Goal: Transaction & Acquisition: Obtain resource

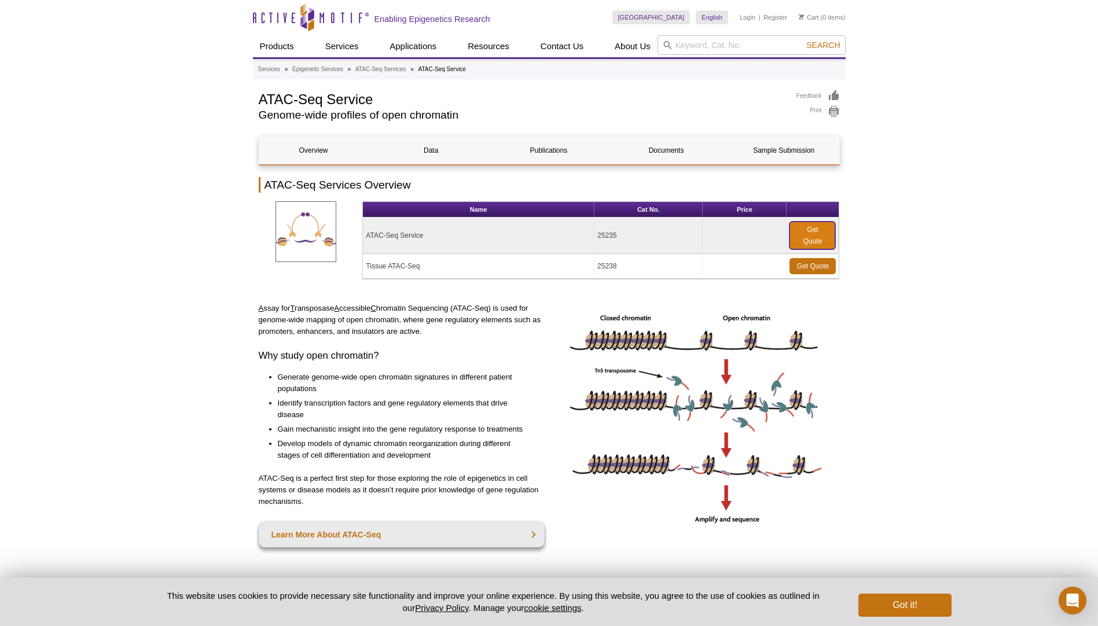
click at [806, 238] on link "Get Quote" at bounding box center [812, 236] width 46 height 28
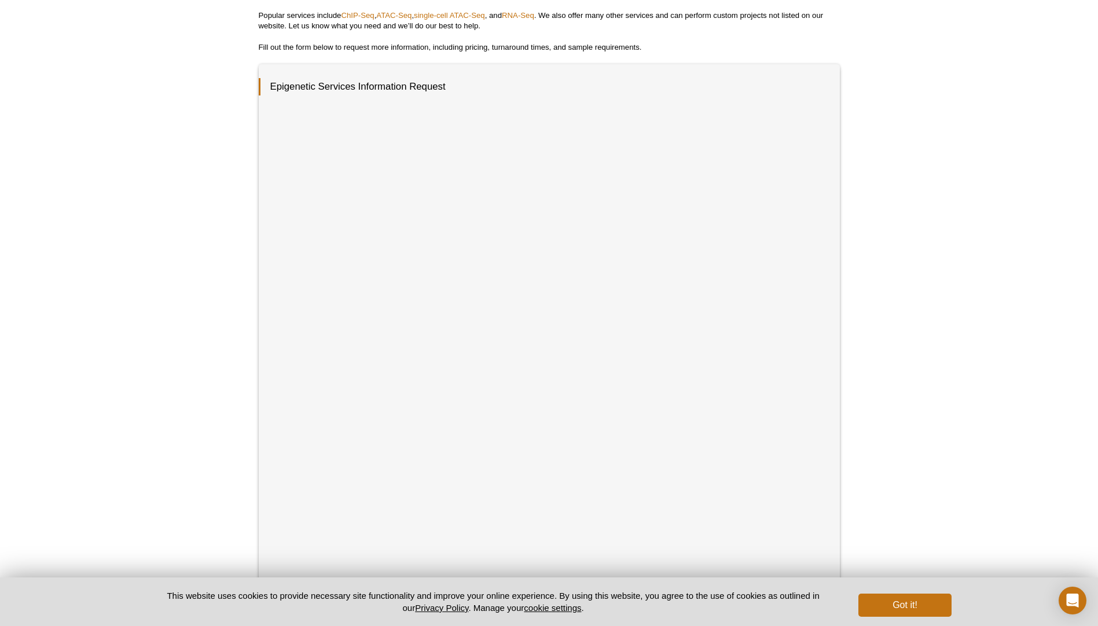
scroll to position [116, 0]
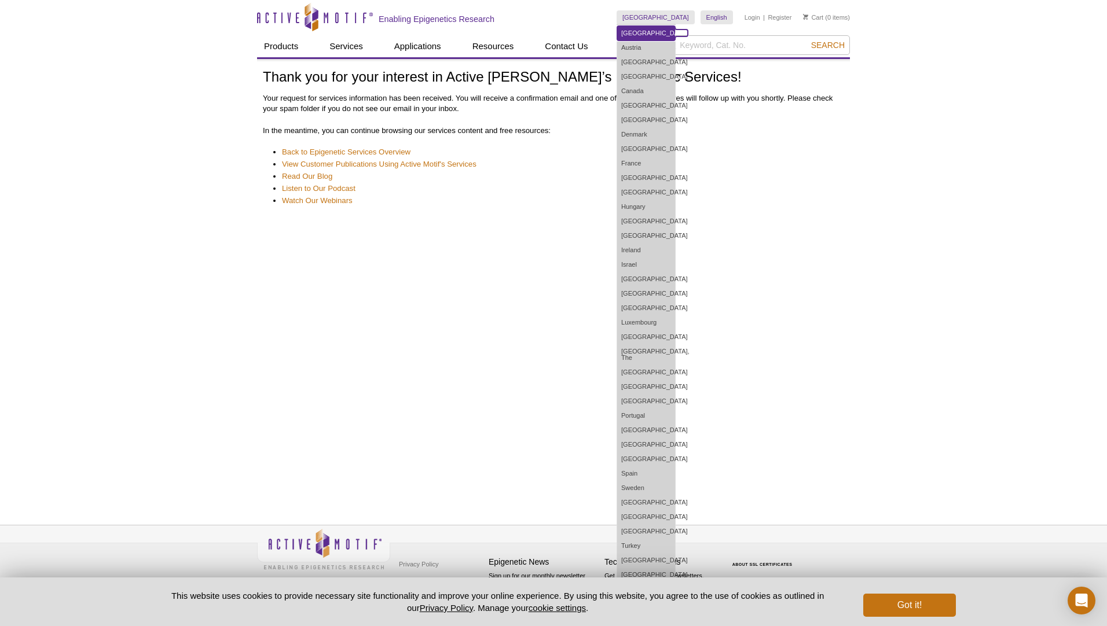
click at [675, 30] on link "[GEOGRAPHIC_DATA]" at bounding box center [646, 33] width 58 height 14
click at [675, 37] on link "[GEOGRAPHIC_DATA]" at bounding box center [646, 33] width 58 height 14
click at [675, 35] on link "[GEOGRAPHIC_DATA]" at bounding box center [646, 33] width 58 height 14
click at [664, 30] on link "[GEOGRAPHIC_DATA]" at bounding box center [646, 33] width 58 height 14
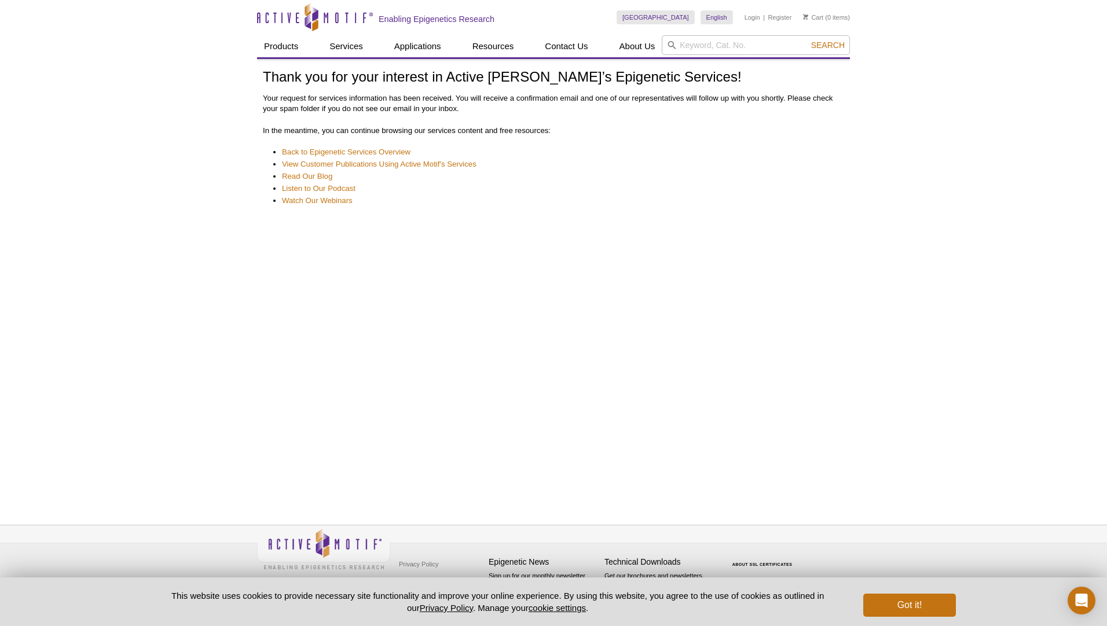
click at [558, 275] on div "Thank you for your interest in Active Motif’s Epigenetic Services! Your request…" at bounding box center [553, 279] width 593 height 440
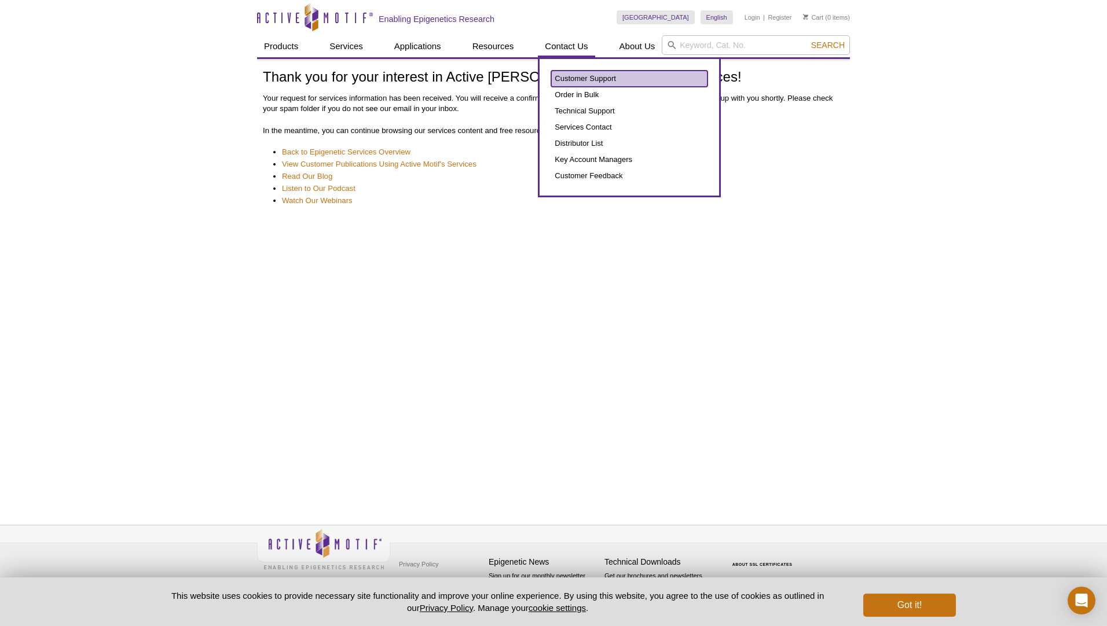
click at [560, 80] on link "Customer Support" at bounding box center [629, 79] width 156 height 16
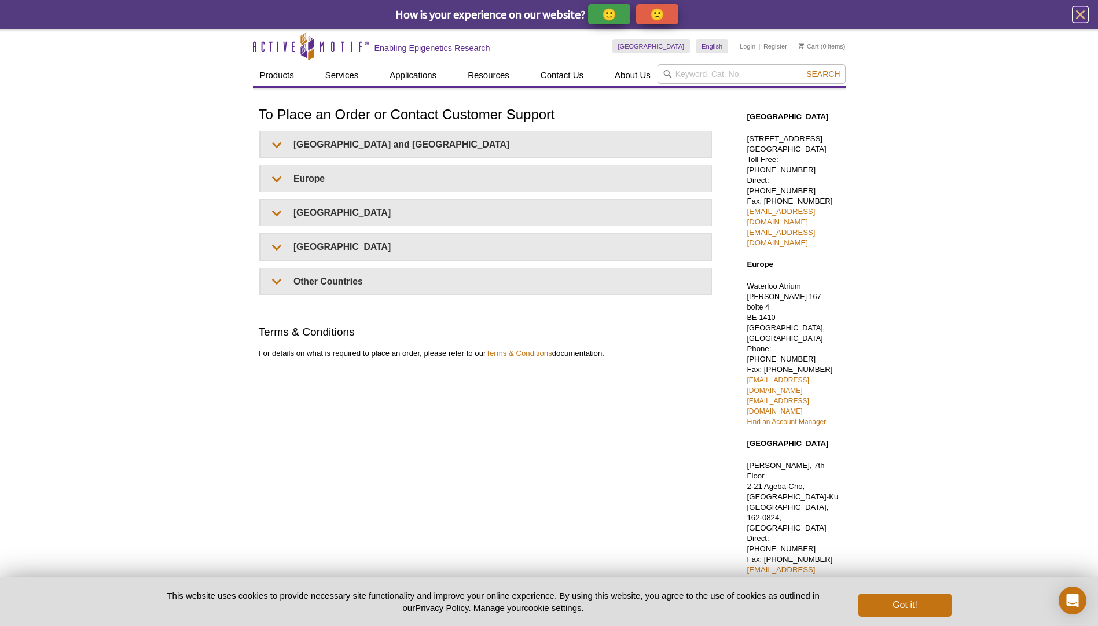
click at [1083, 19] on icon "close" at bounding box center [1080, 15] width 14 height 14
